Goal: Task Accomplishment & Management: Manage account settings

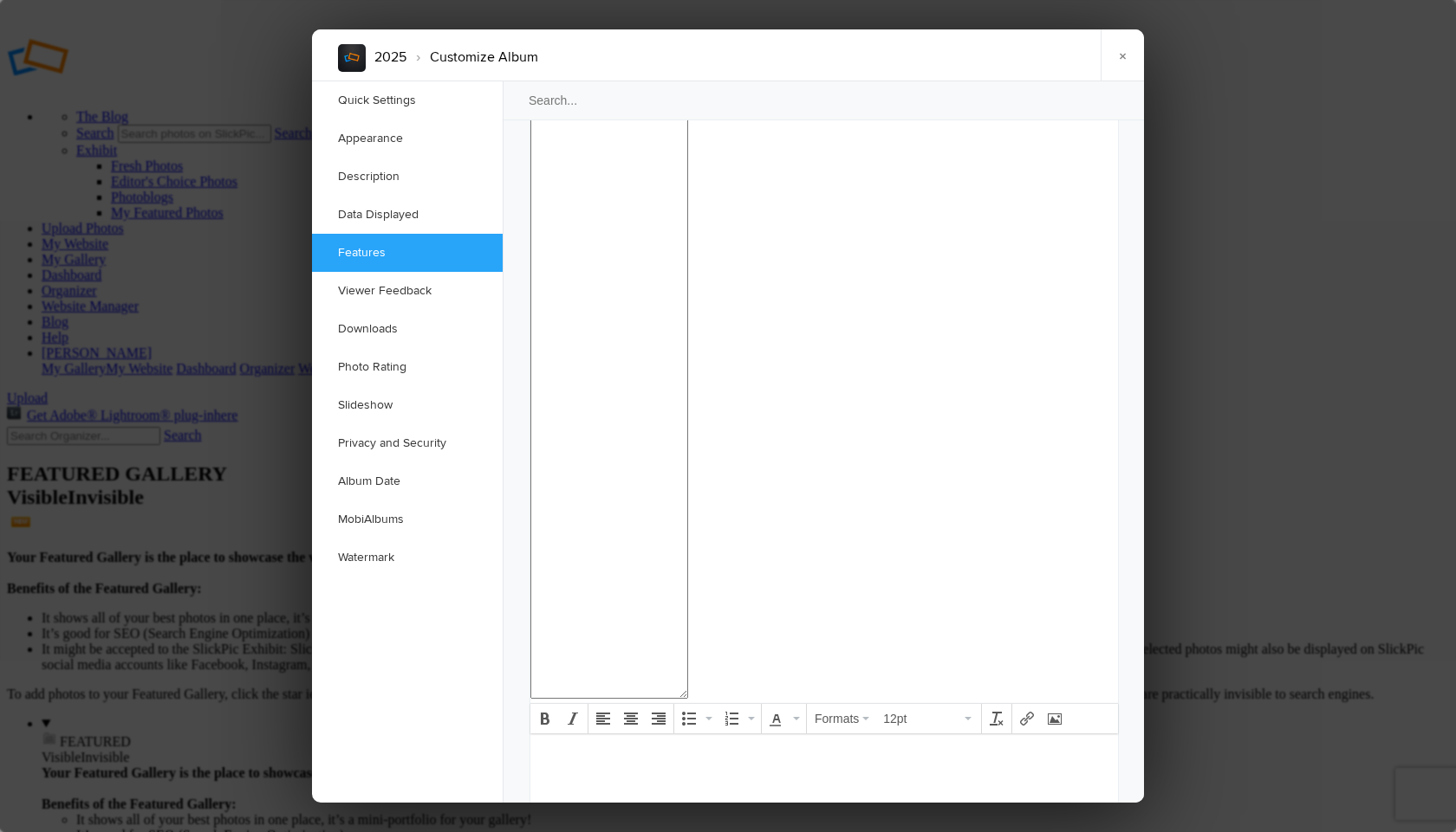
scroll to position [1732, 0]
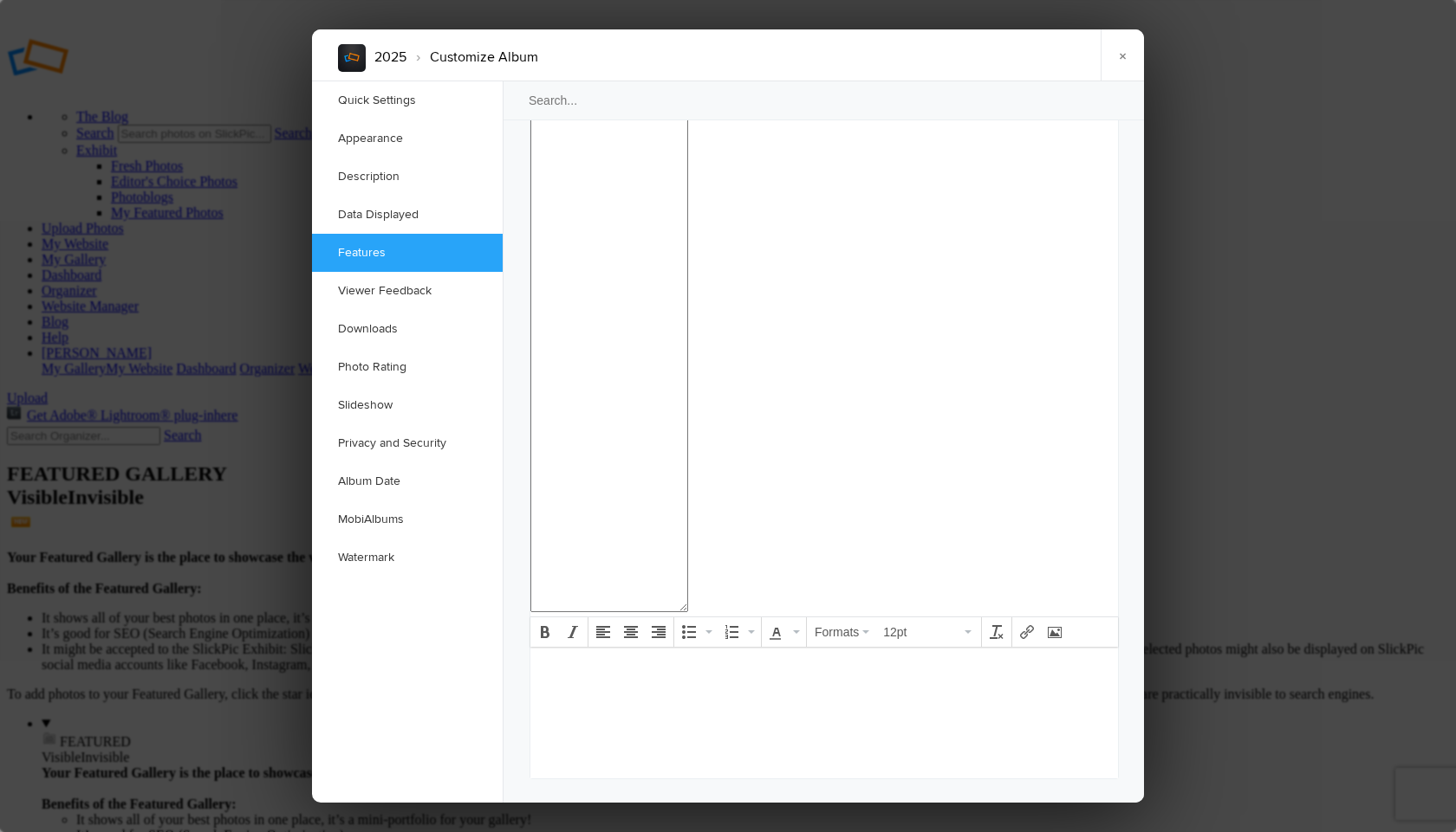
checkbox input "false"
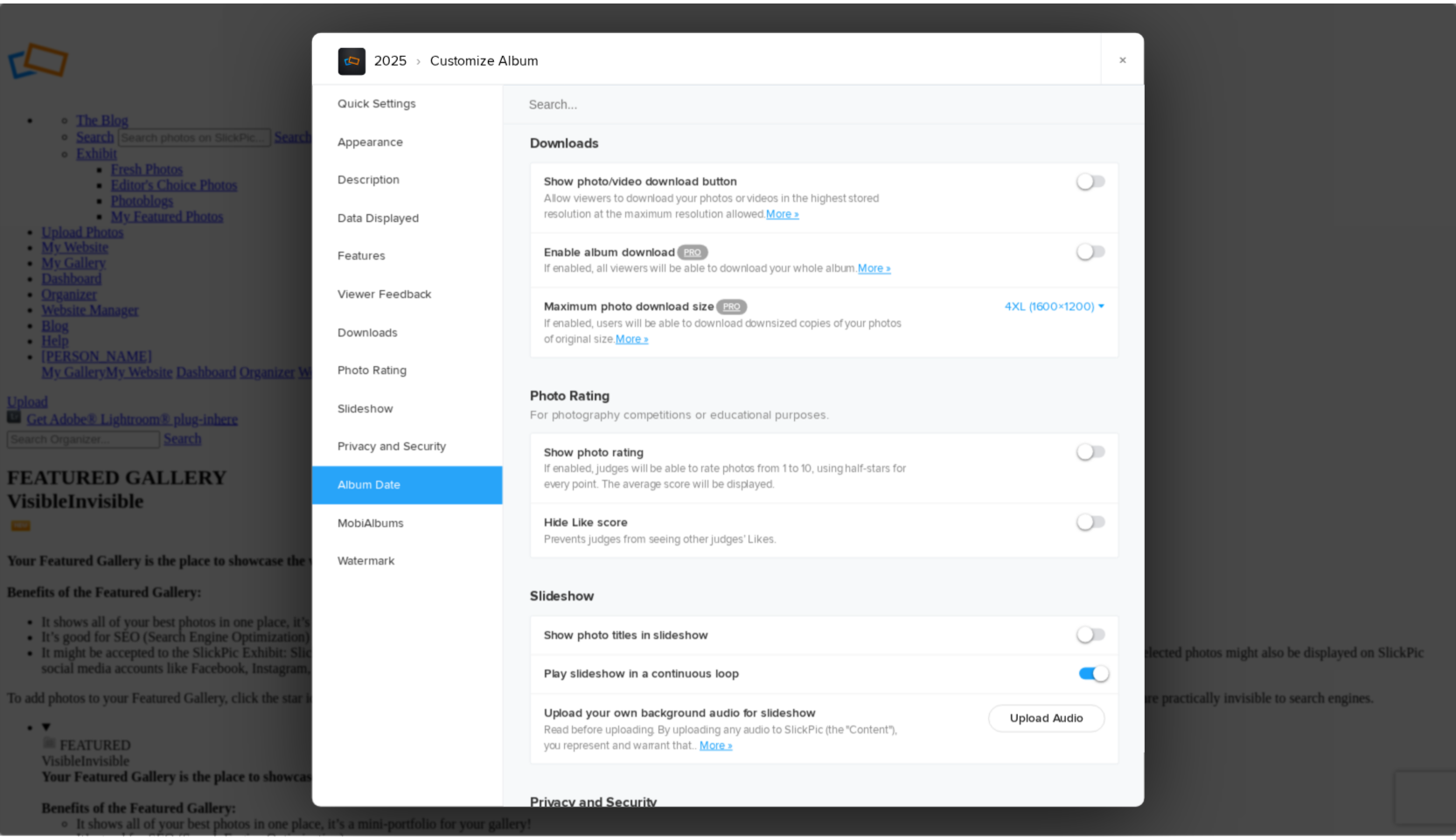
scroll to position [3736, 0]
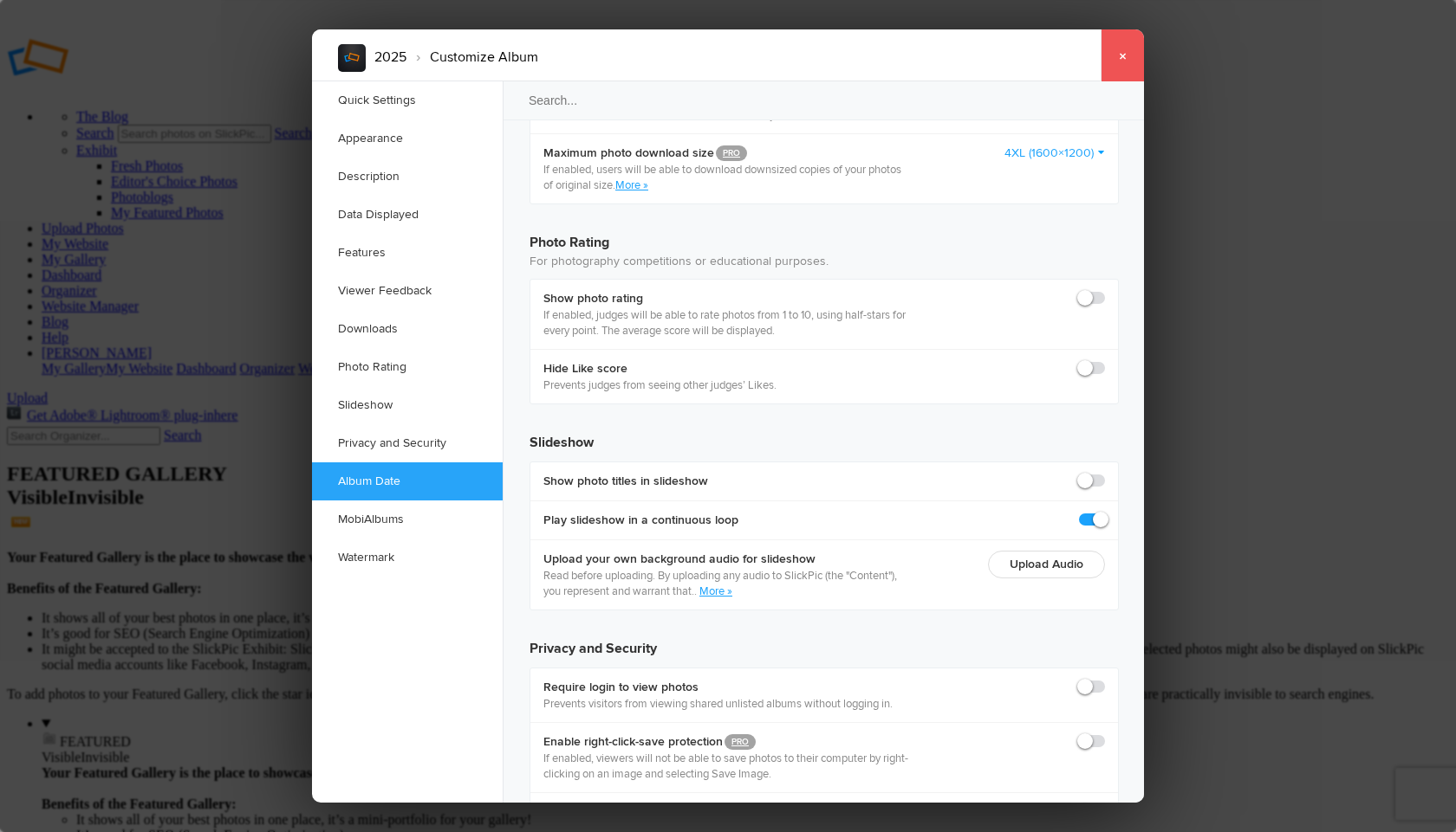
click at [1126, 49] on link "×" at bounding box center [1122, 55] width 43 height 52
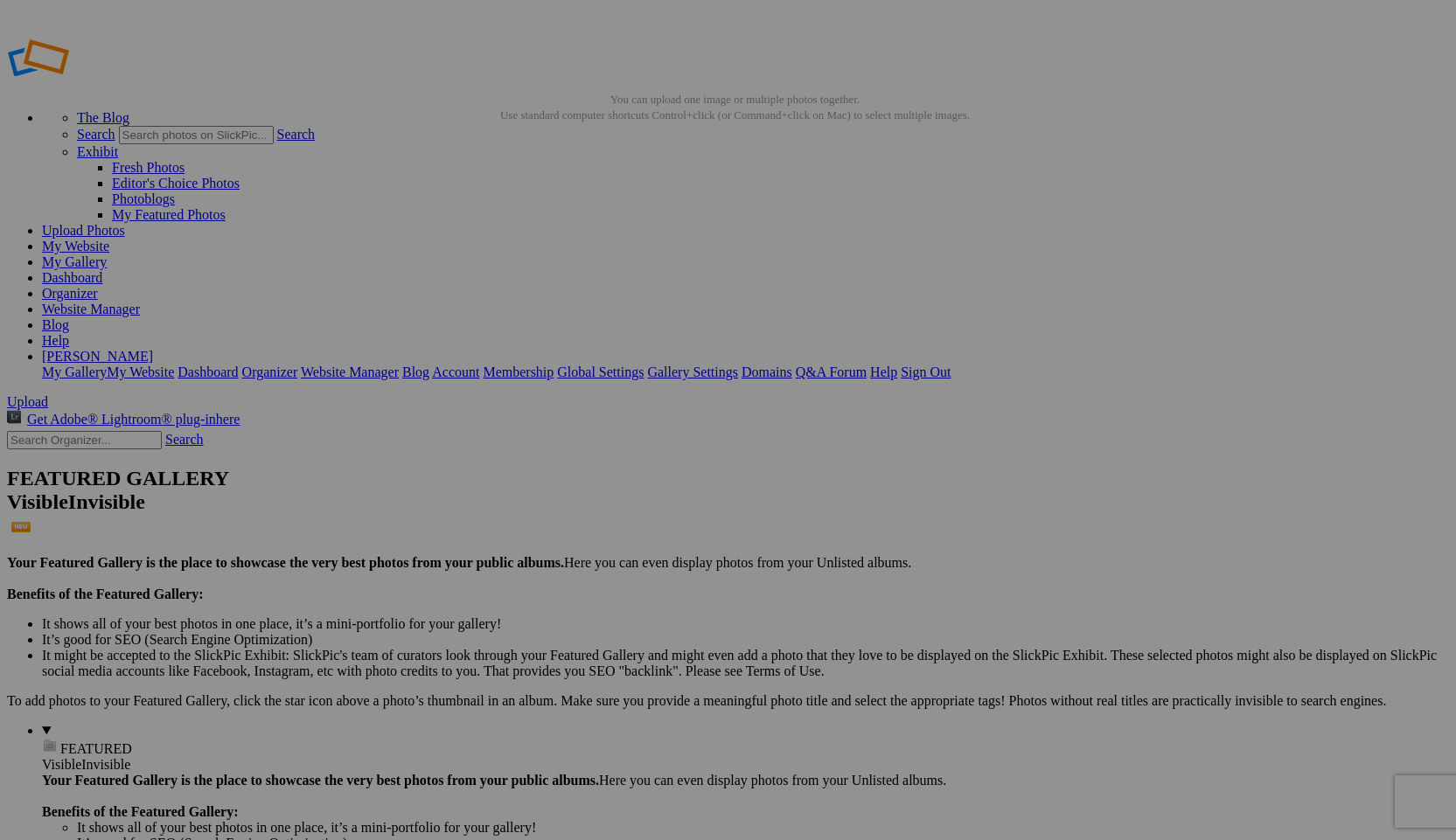
click at [98, 286] on link "Organizer" at bounding box center [70, 293] width 56 height 15
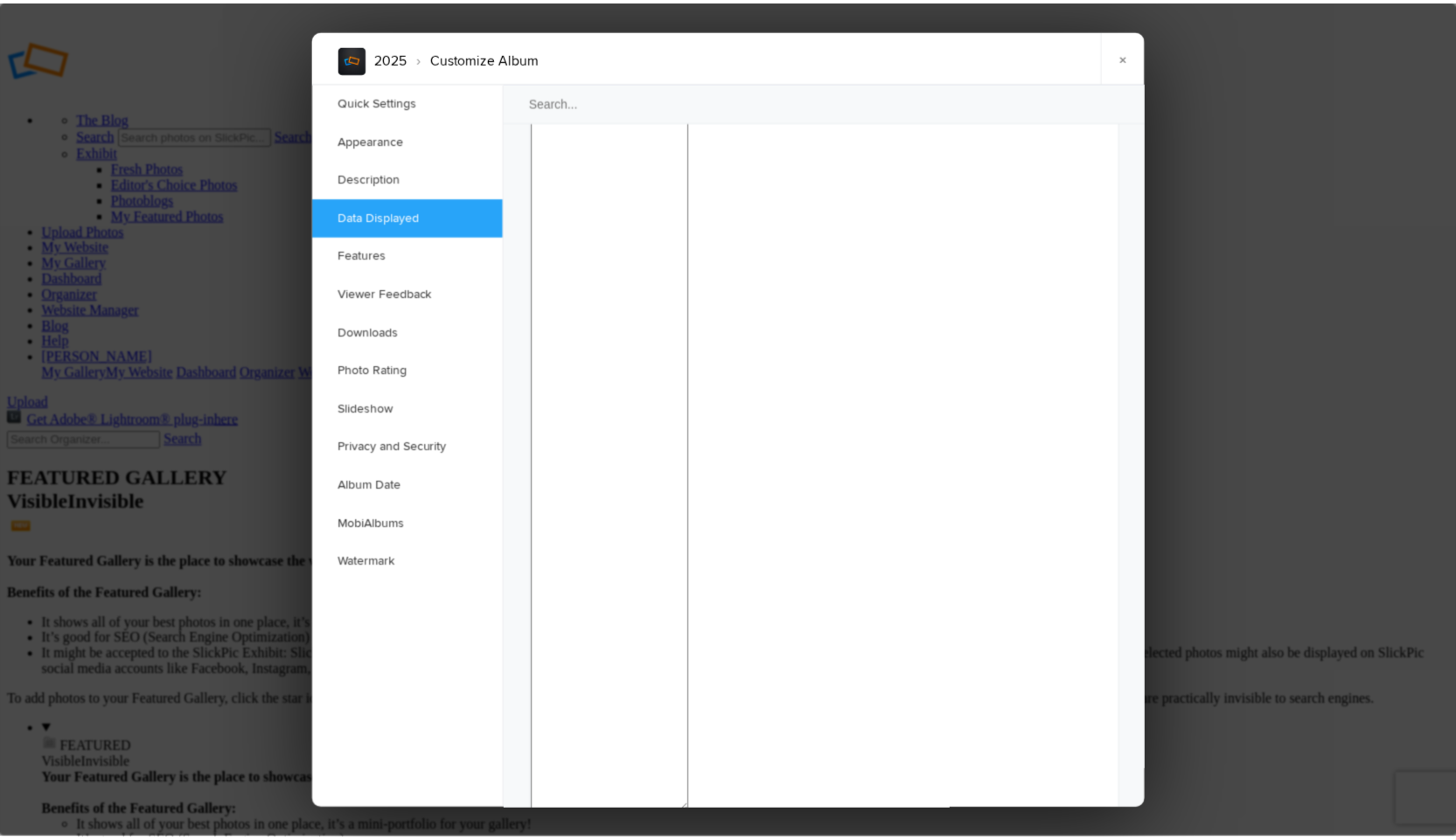
scroll to position [1562, 0]
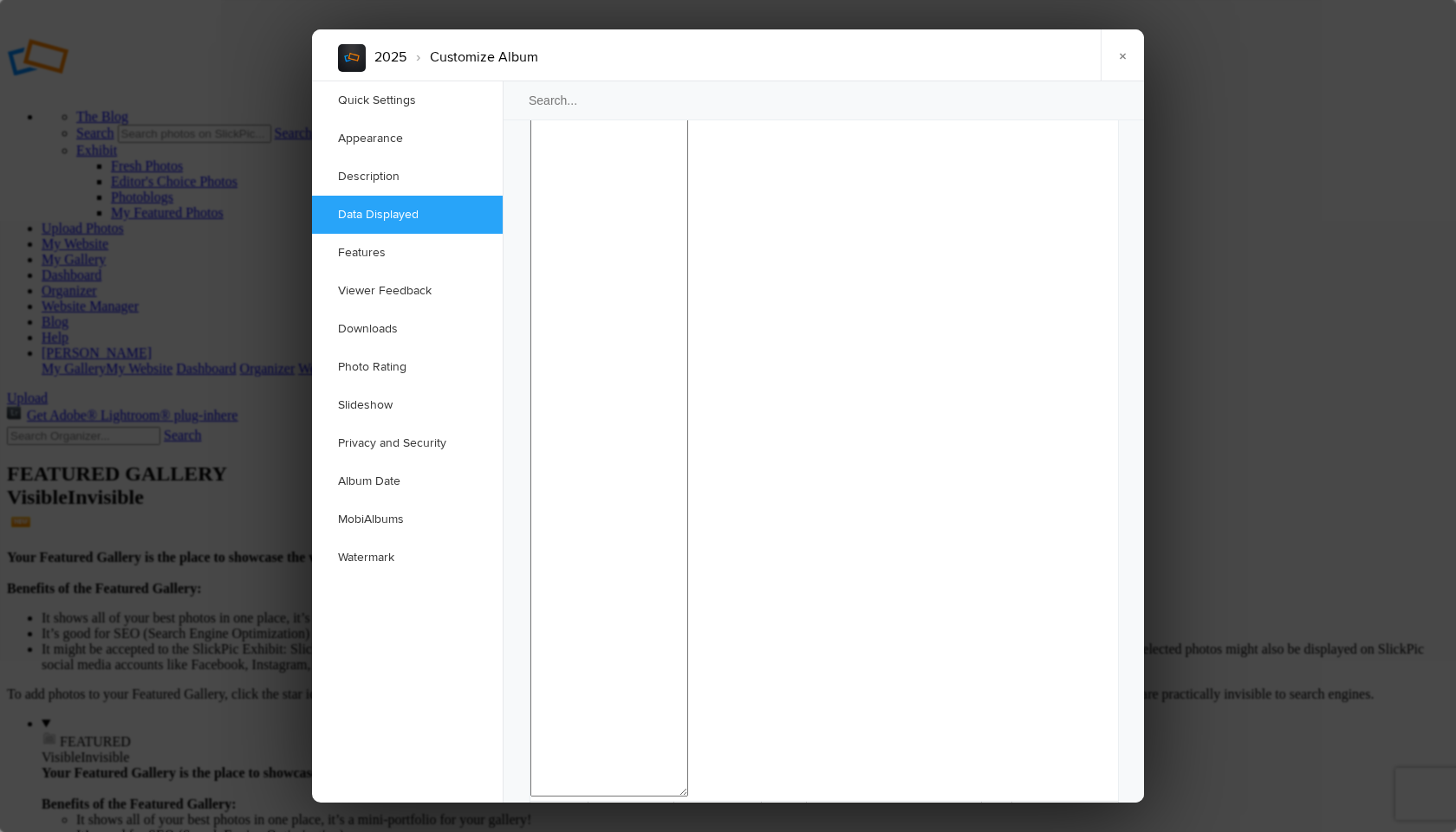
checkbox input "false"
click at [1120, 51] on link "×" at bounding box center [1122, 55] width 43 height 52
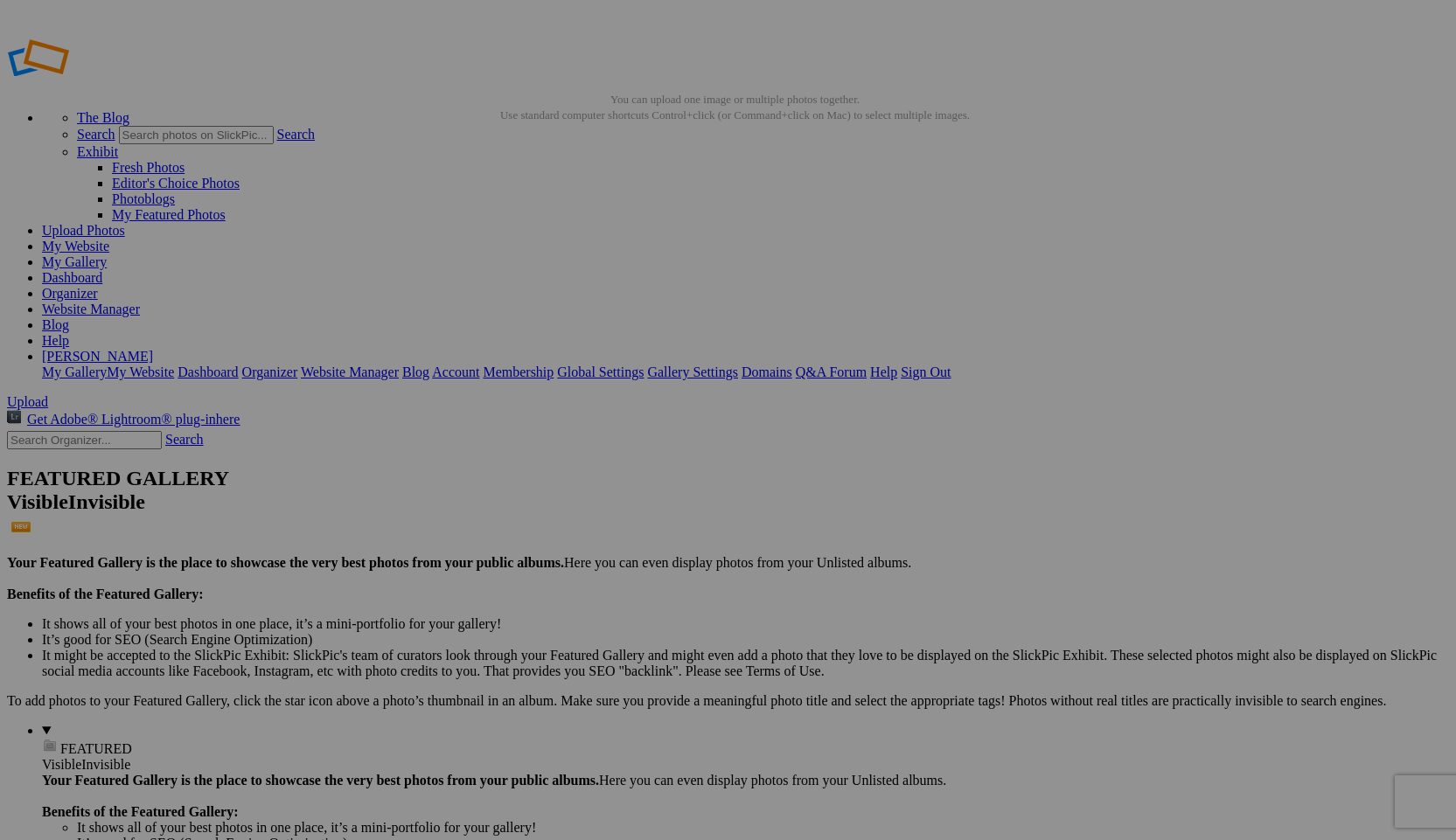
click at [98, 286] on link "Organizer" at bounding box center [70, 293] width 56 height 15
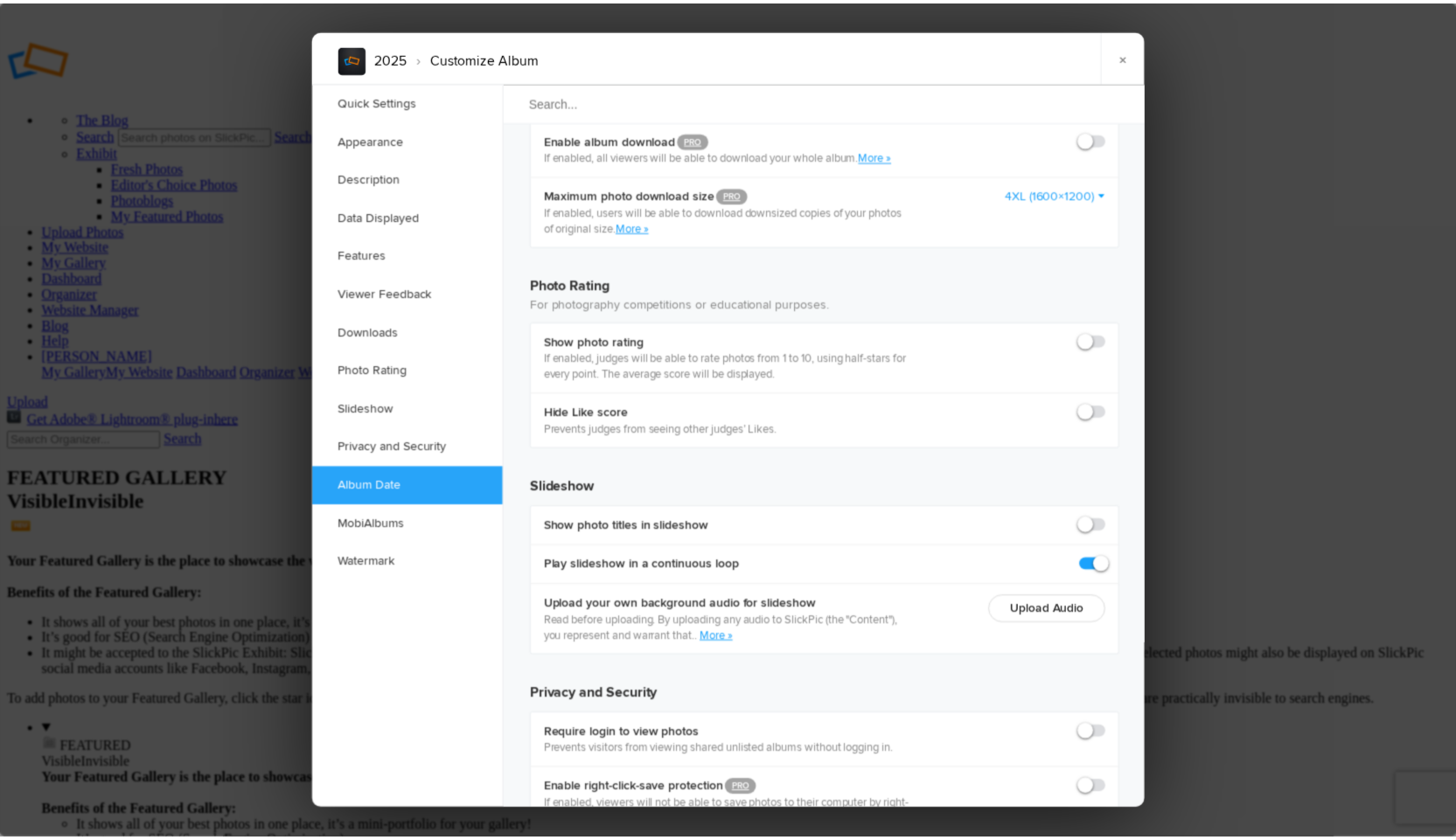
scroll to position [3736, 0]
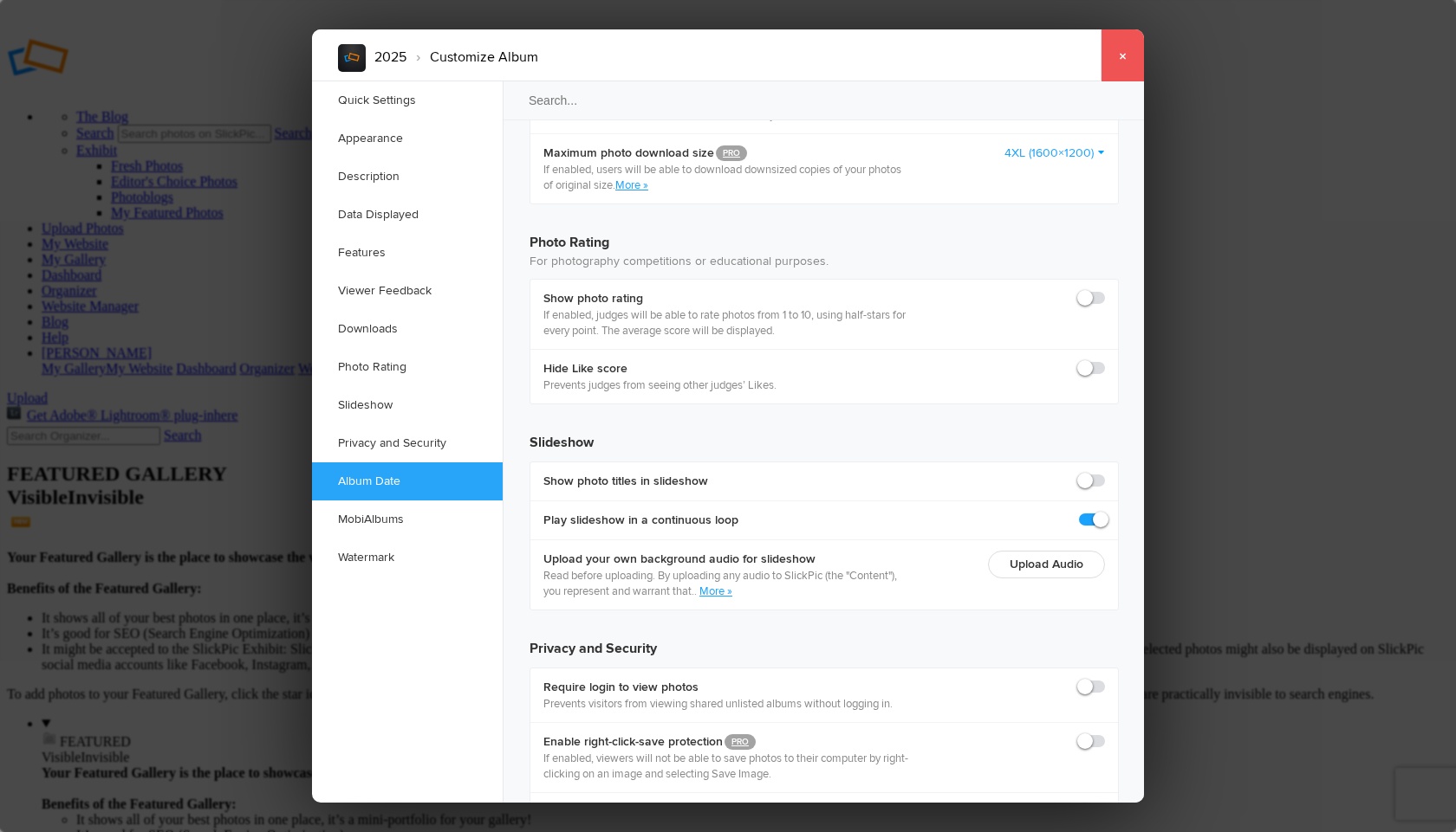
click at [1119, 50] on link "×" at bounding box center [1122, 55] width 43 height 52
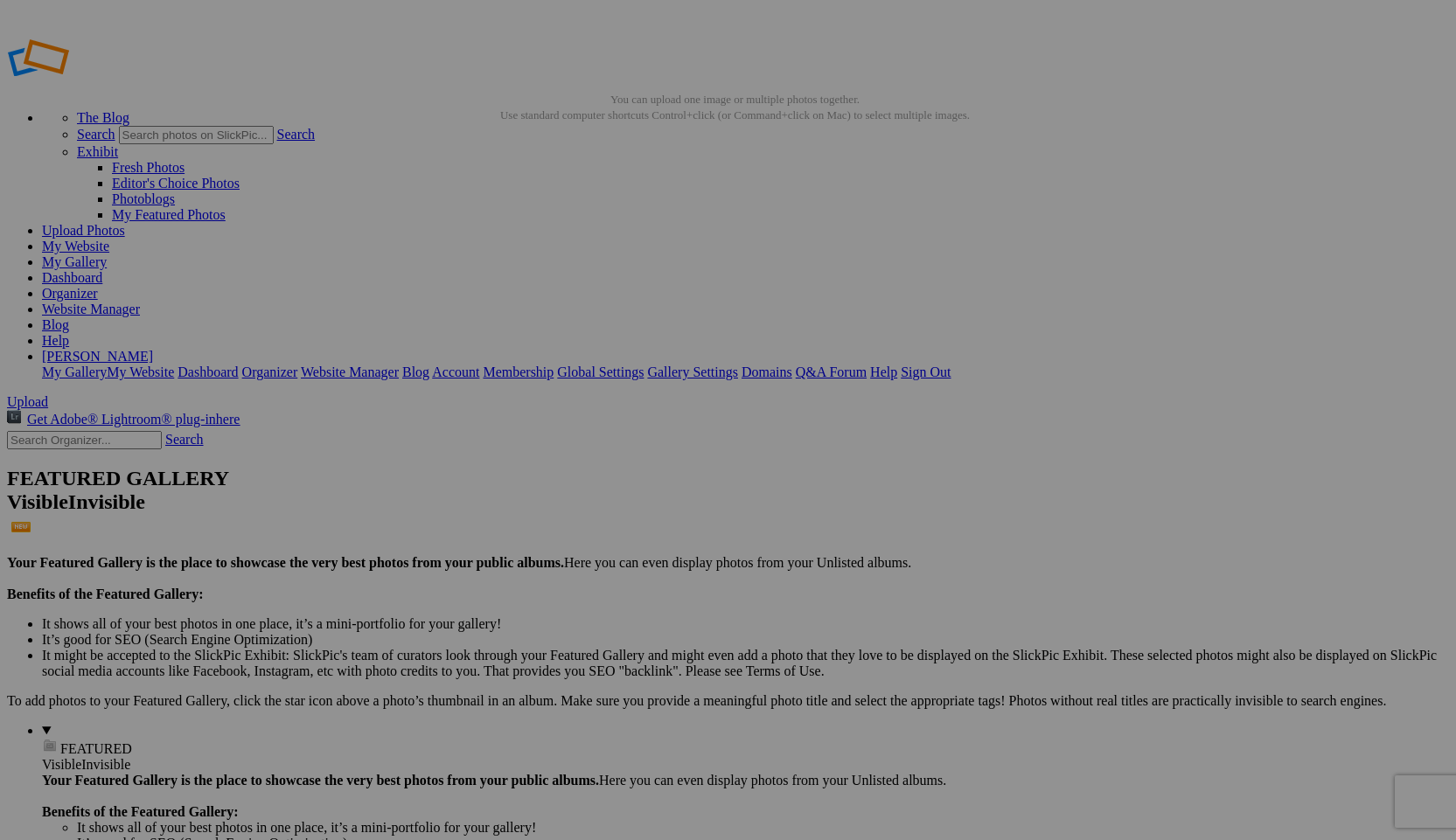
click at [102, 270] on link "Dashboard" at bounding box center [71, 277] width 60 height 15
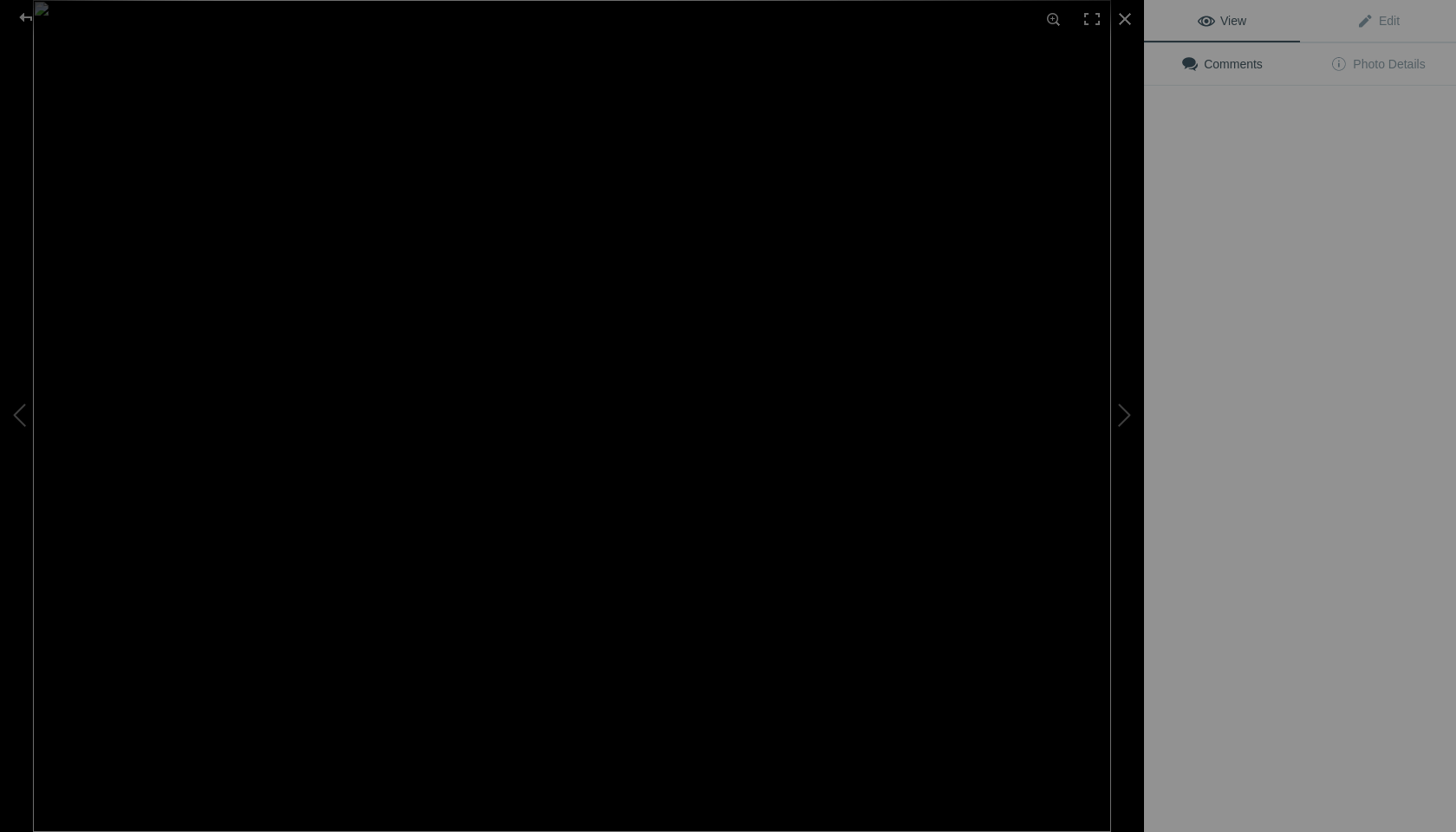
click at [491, 242] on img at bounding box center [571, 416] width 1078 height 832
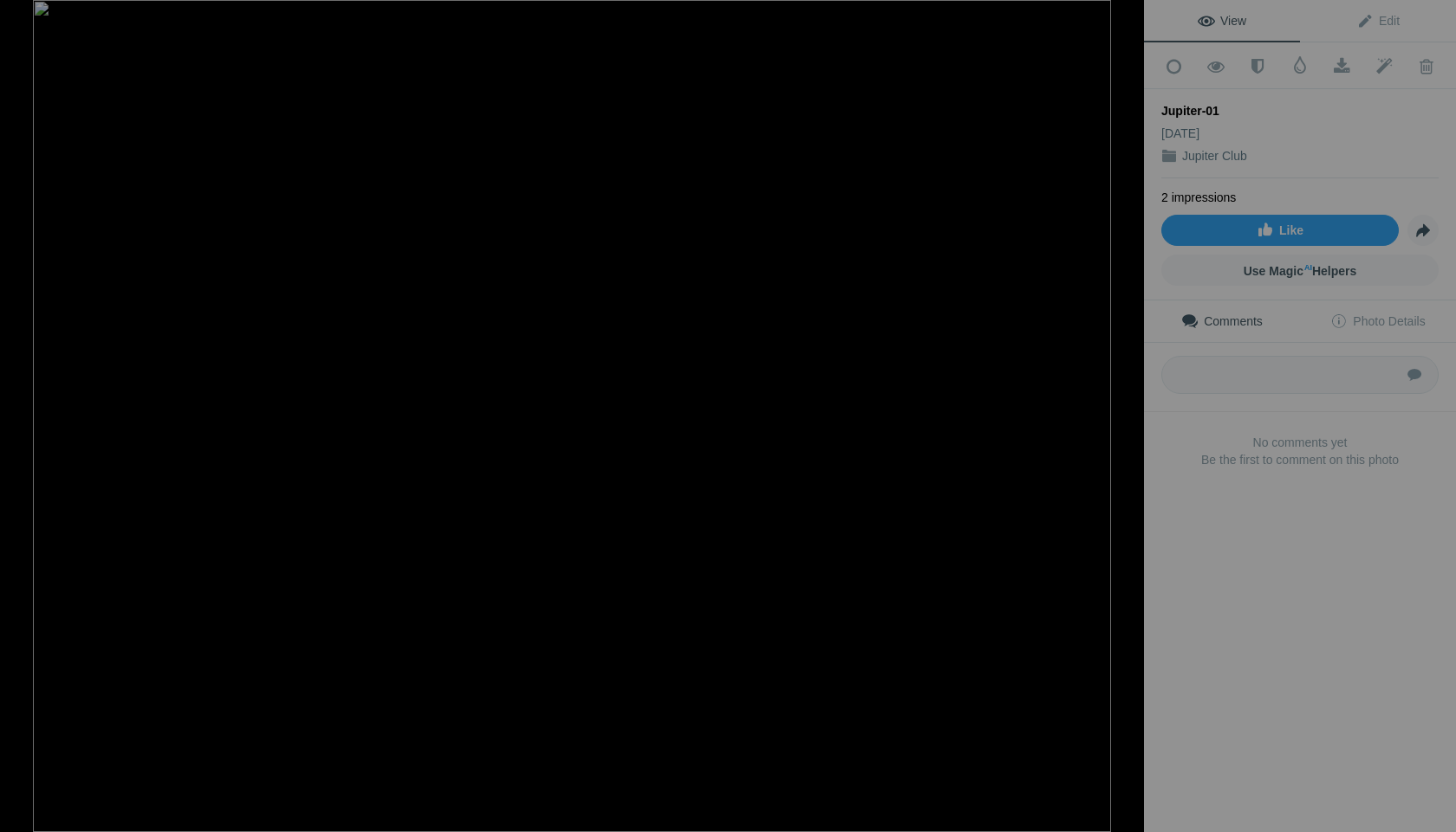
click at [1122, 411] on button at bounding box center [1078, 416] width 130 height 299
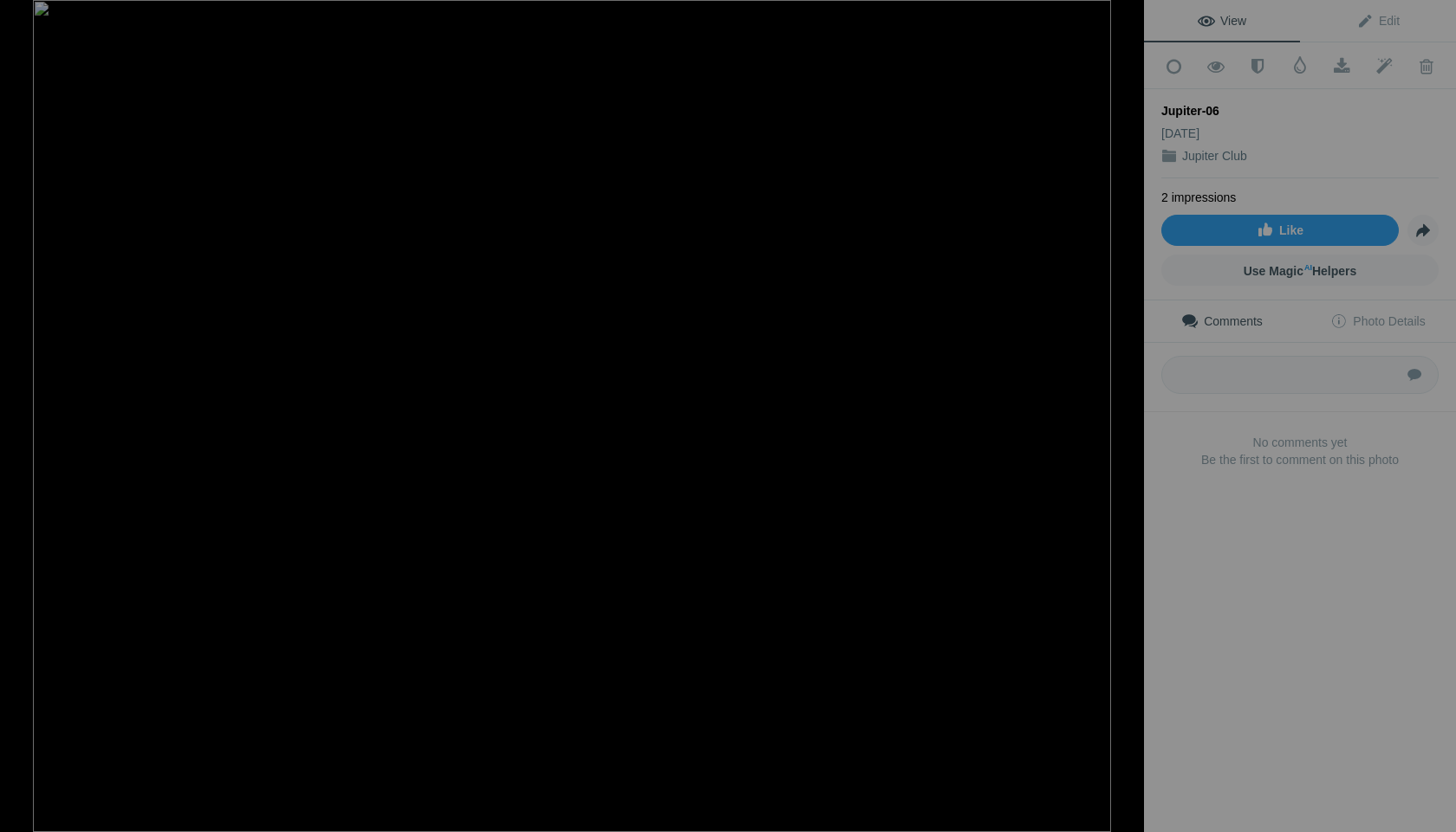
click at [1122, 411] on button at bounding box center [1078, 416] width 130 height 299
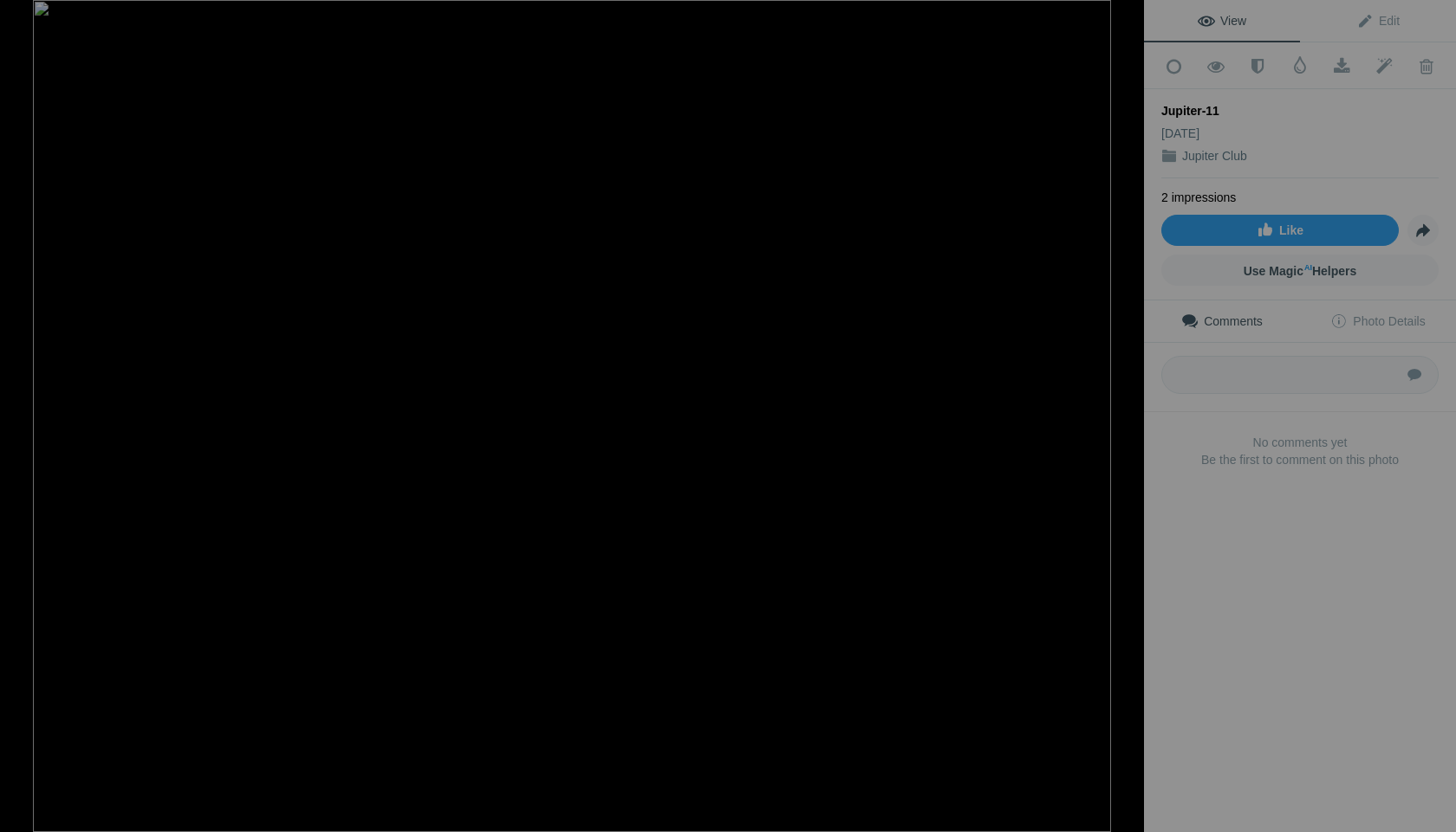
click at [1122, 411] on button at bounding box center [1078, 416] width 130 height 299
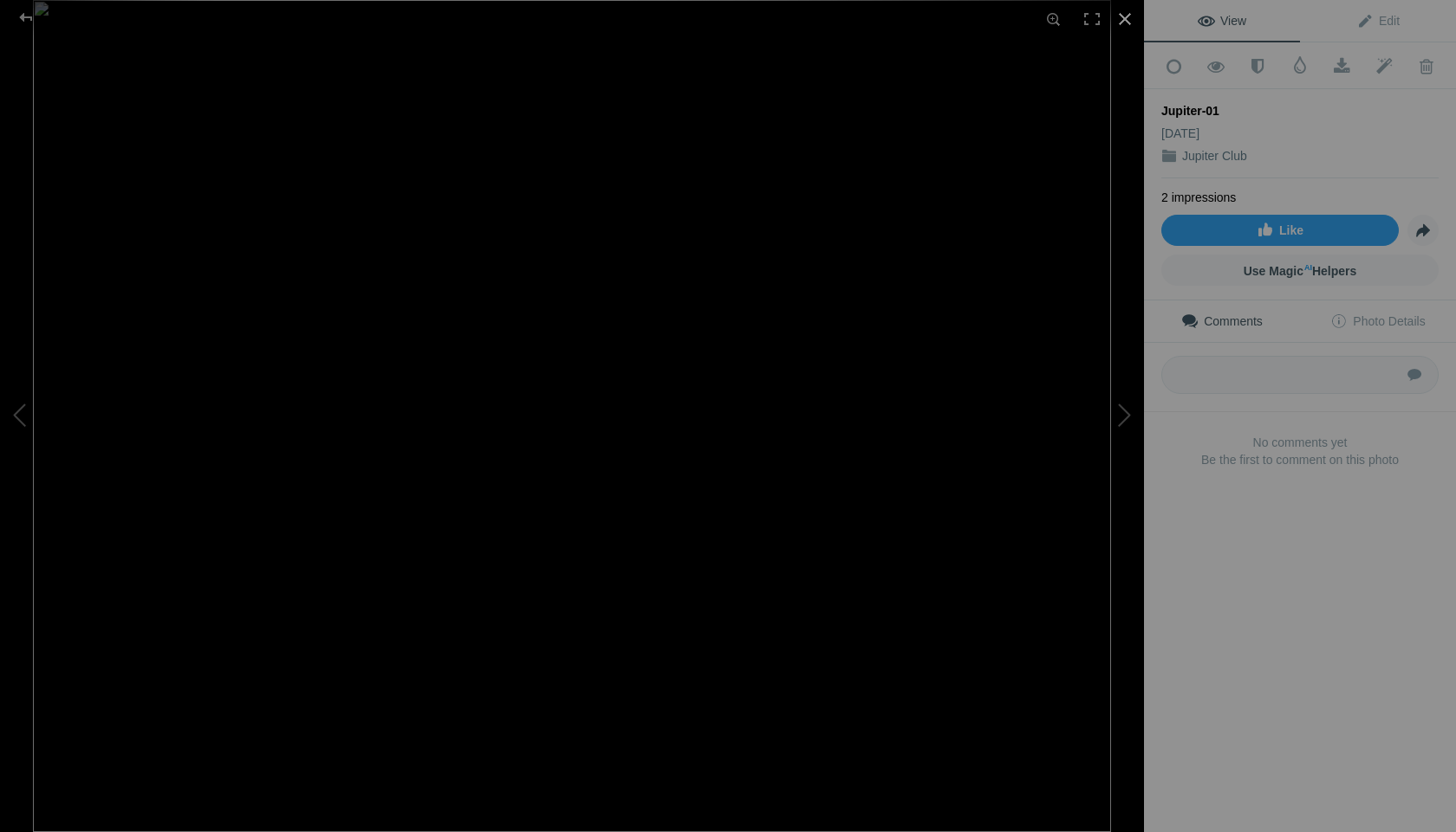
click at [1122, 17] on div at bounding box center [1123, 18] width 38 height 38
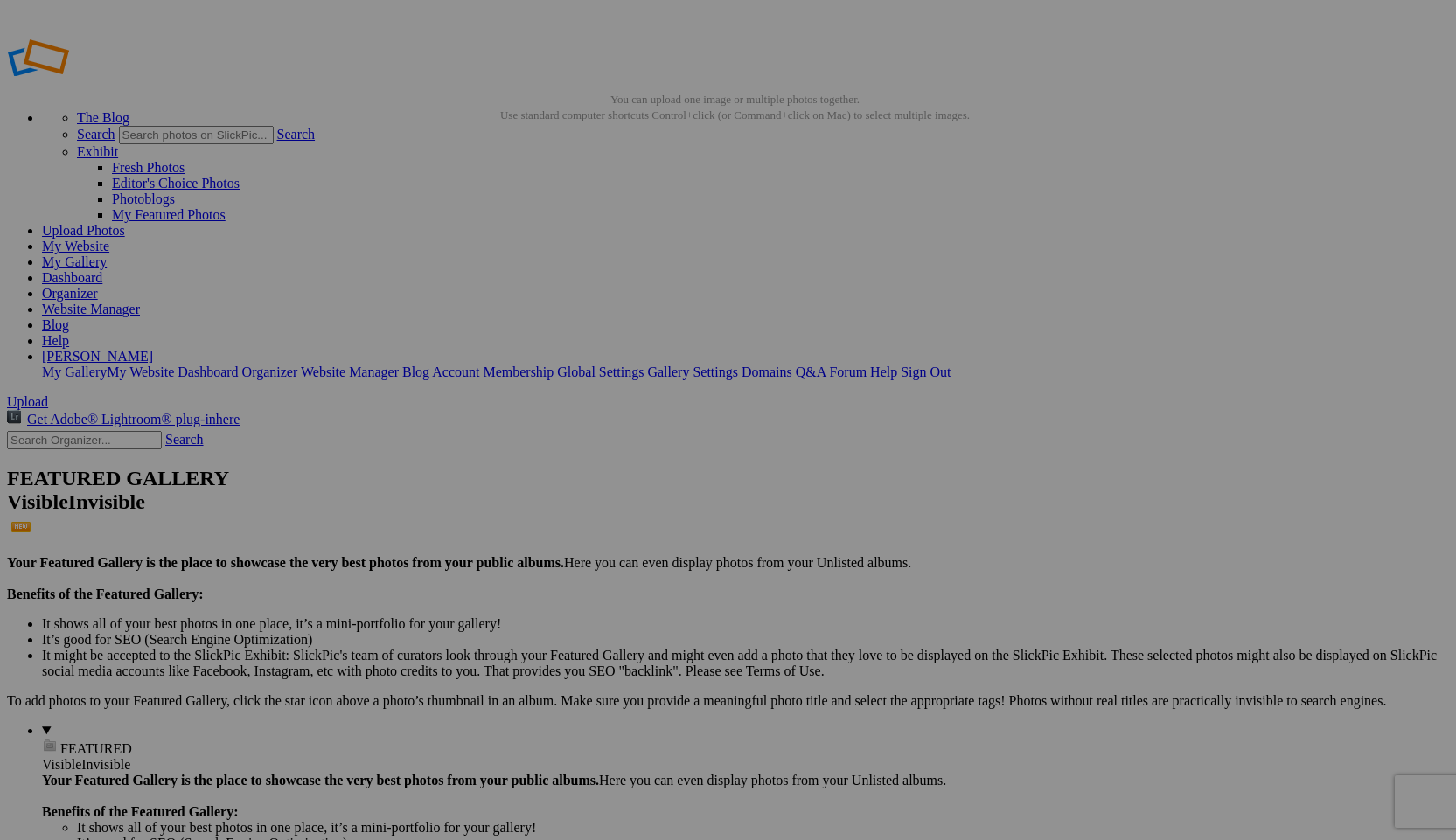
click at [102, 270] on link "Dashboard" at bounding box center [71, 277] width 60 height 15
